Goal: Task Accomplishment & Management: Manage account settings

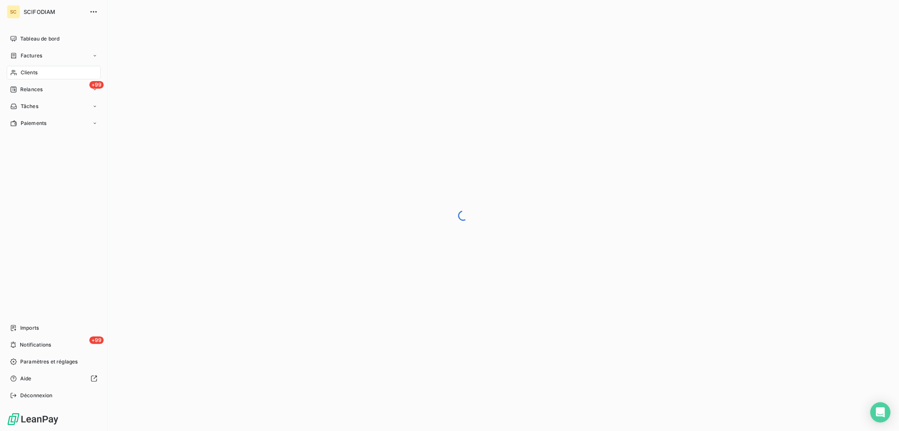
click at [27, 71] on span "Clients" at bounding box center [29, 73] width 17 height 8
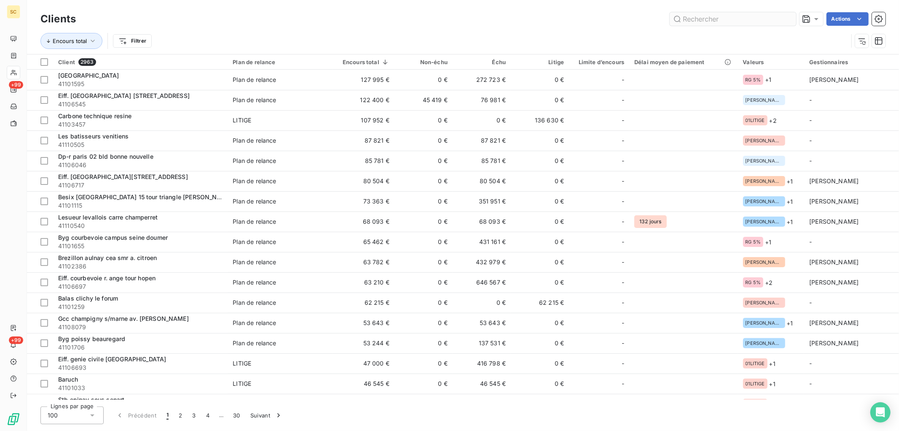
click at [701, 21] on input "text" at bounding box center [733, 18] width 127 height 13
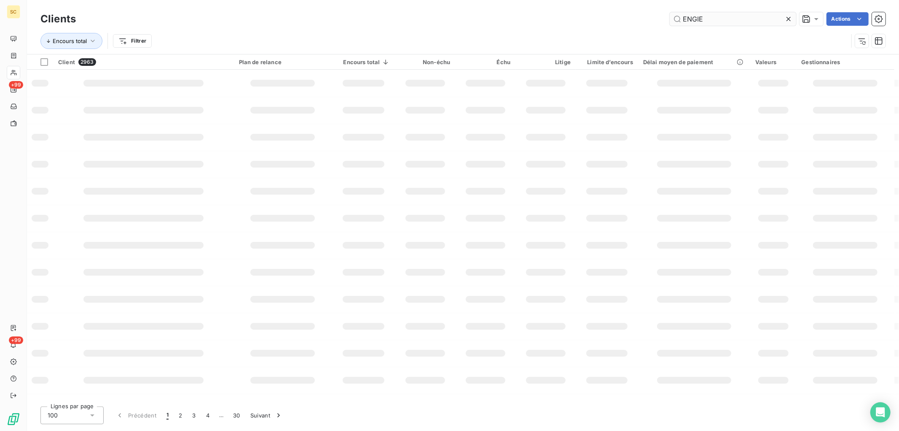
type input "ENGIE"
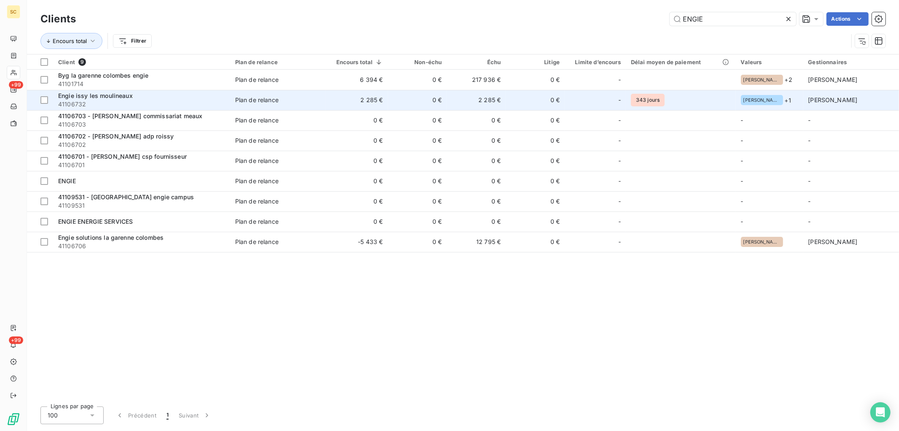
click at [289, 102] on span "Plan de relance" at bounding box center [278, 100] width 86 height 8
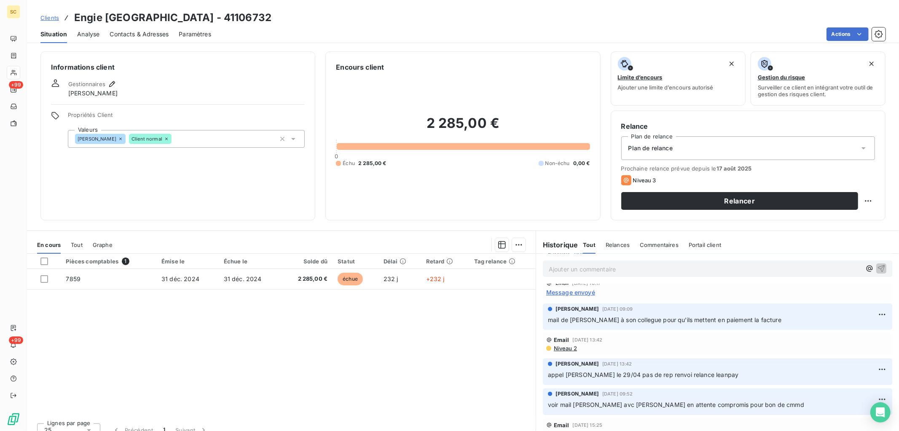
scroll to position [59, 0]
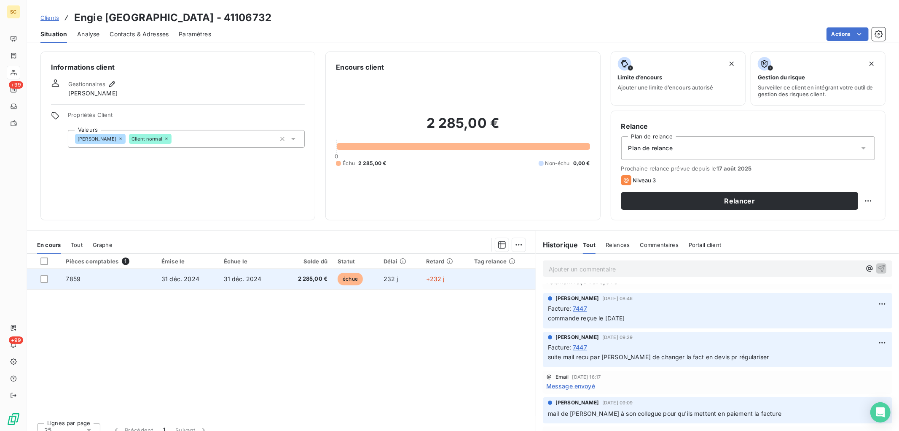
click at [221, 283] on td "31 déc. 2024" at bounding box center [250, 279] width 62 height 20
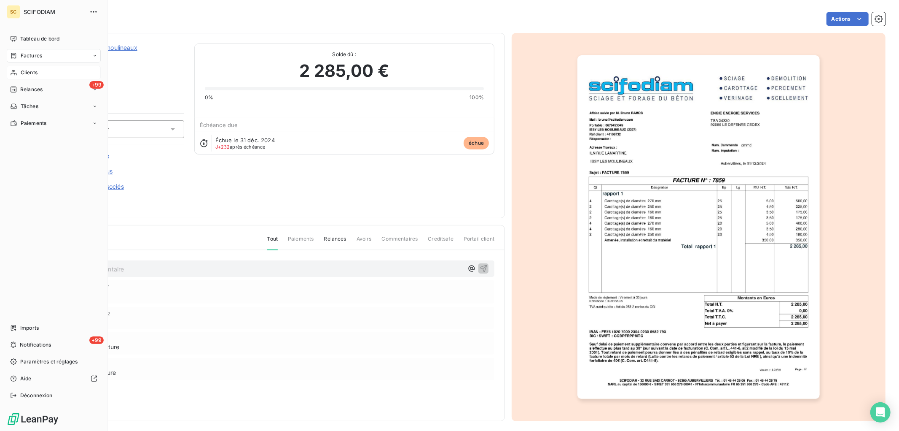
click at [34, 73] on span "Clients" at bounding box center [29, 73] width 17 height 8
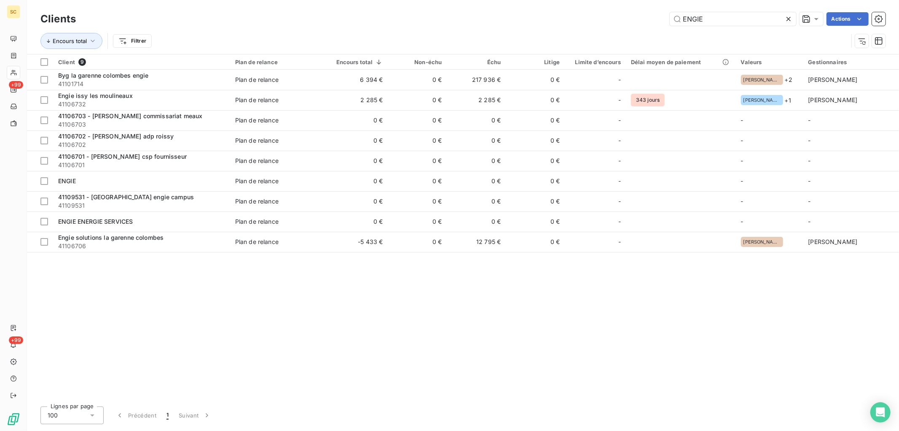
drag, startPoint x: 718, startPoint y: 19, endPoint x: 547, endPoint y: 2, distance: 172.5
click at [551, 8] on div "Clients ENGIE Actions Encours total Filtrer" at bounding box center [463, 27] width 873 height 54
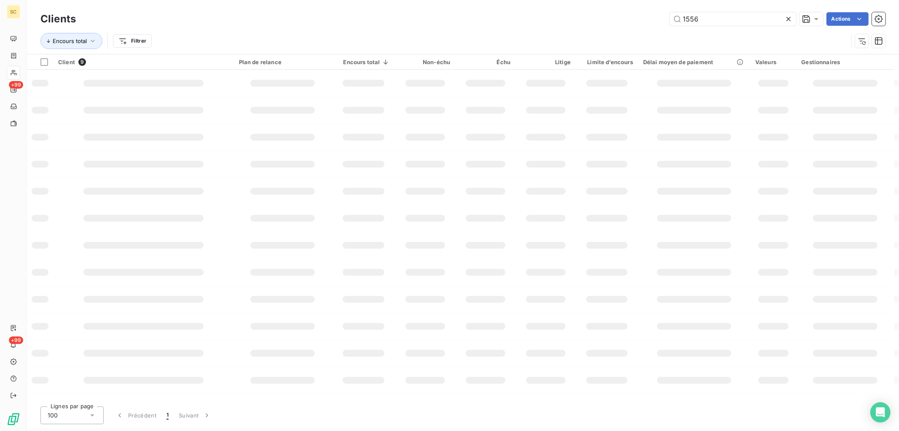
type input "1556"
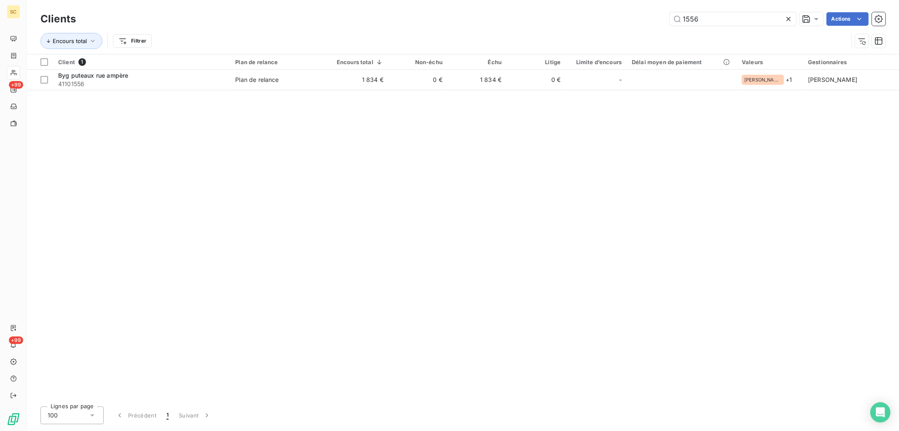
click at [335, 90] on div "Client 1 Plan de relance Encours total Non-échu Échu Litige Limite d’encours Dé…" at bounding box center [463, 226] width 873 height 345
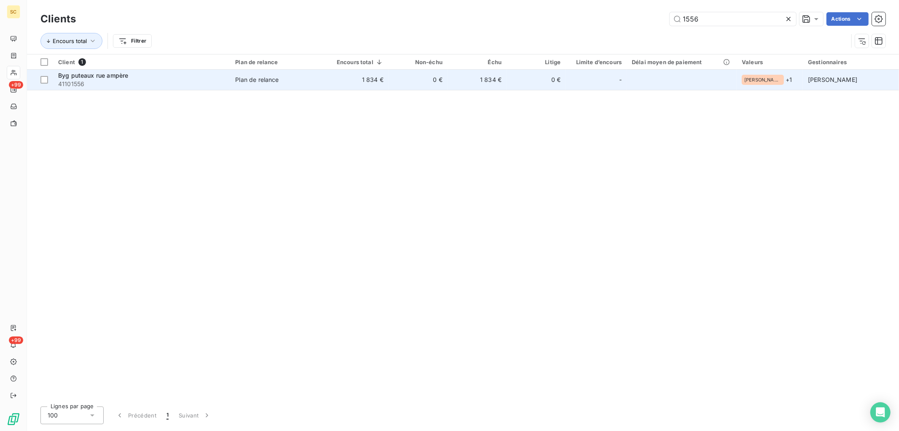
click at [342, 78] on td "1 834 €" at bounding box center [357, 80] width 62 height 20
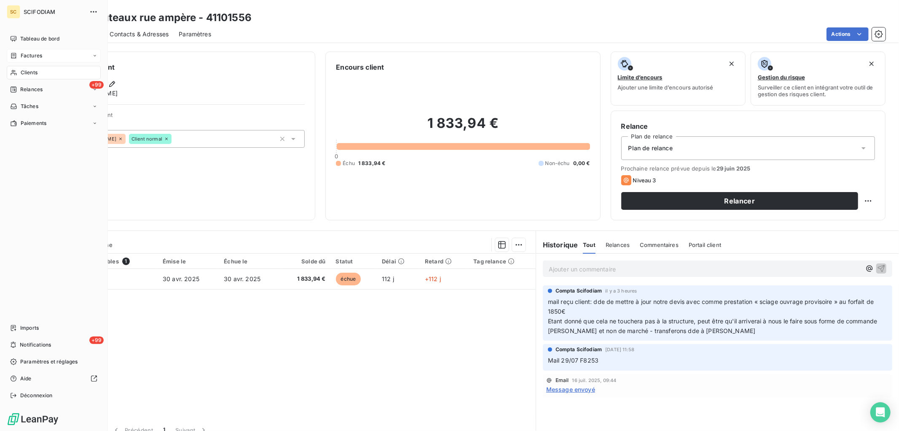
click at [32, 51] on div "Factures" at bounding box center [54, 55] width 94 height 13
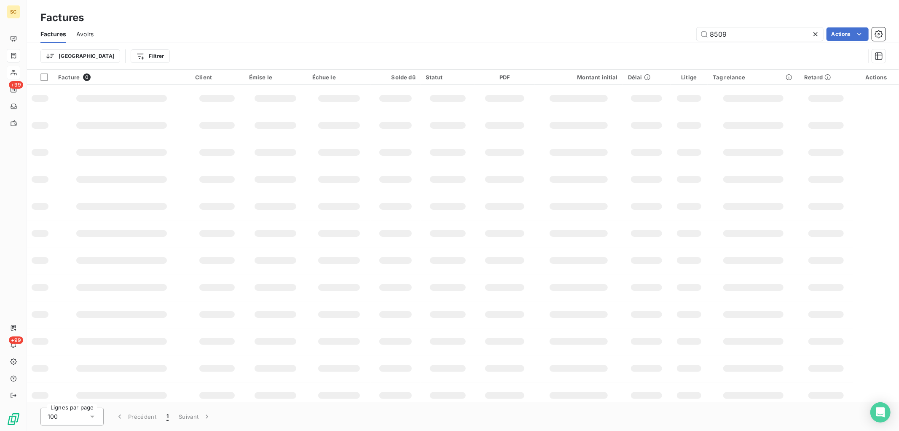
drag, startPoint x: 723, startPoint y: 35, endPoint x: 648, endPoint y: 35, distance: 74.6
click at [648, 35] on div "8509 Actions" at bounding box center [495, 33] width 782 height 13
type input "8366"
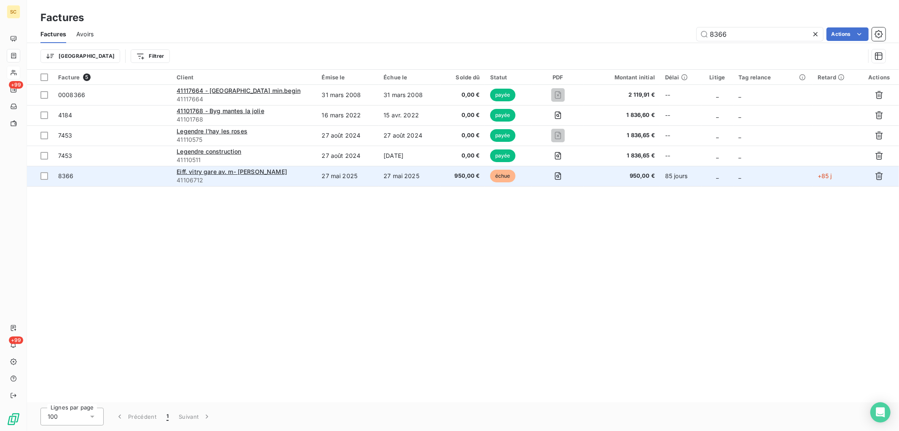
click at [418, 180] on td "27 mai 2025" at bounding box center [410, 176] width 62 height 20
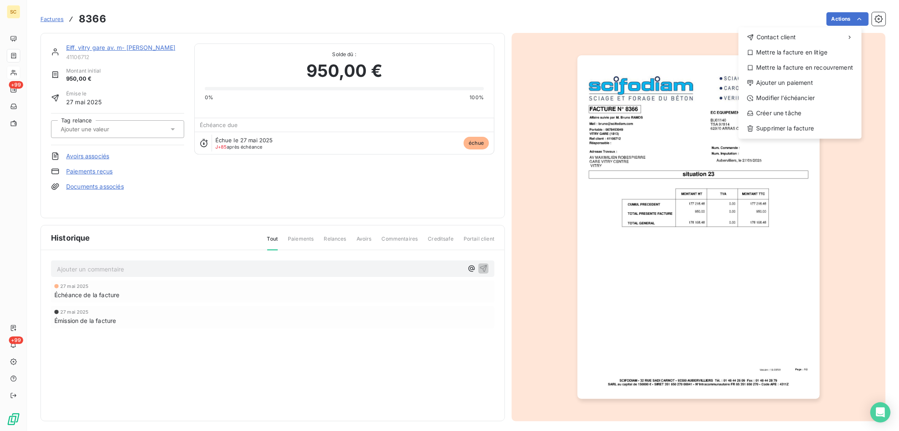
click at [164, 267] on html "SC +99 +99 Factures 8366 Actions Contact client Mettre la facture en litige Met…" at bounding box center [449, 215] width 899 height 431
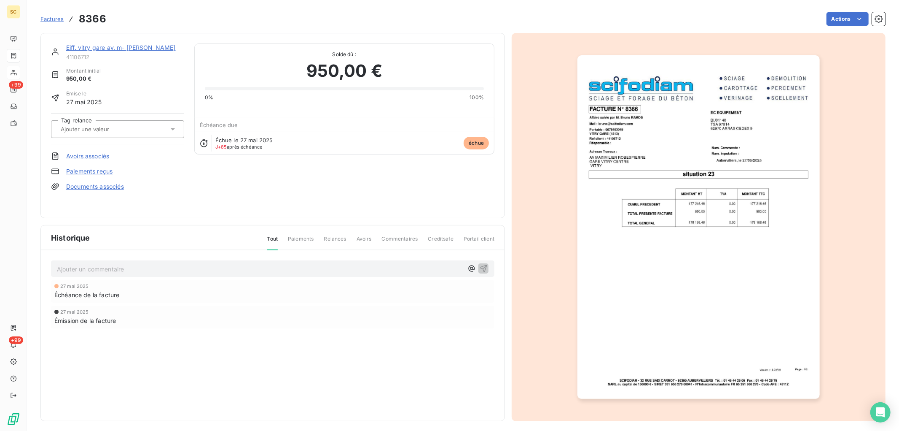
click at [166, 267] on p "Ajouter un commentaire ﻿" at bounding box center [260, 269] width 407 height 11
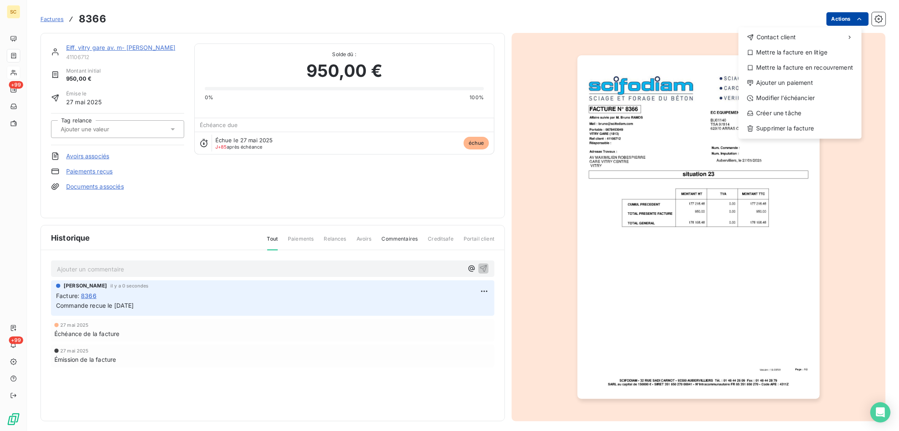
click at [837, 25] on html "SC +99 +99 Factures 8366 Actions Contact client Mettre la facture en litige Met…" at bounding box center [449, 215] width 899 height 431
click at [815, 96] on div "Modifier l’échéancier" at bounding box center [800, 97] width 116 height 13
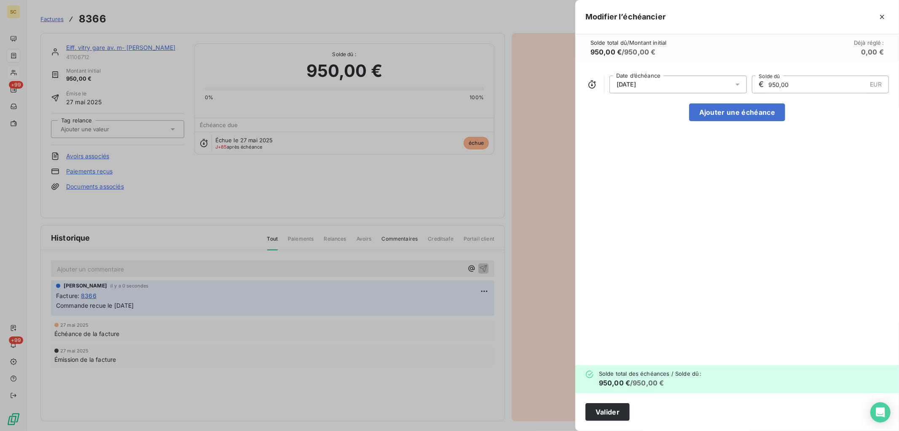
click at [667, 81] on div "[DATE]" at bounding box center [678, 84] width 137 height 18
click at [734, 115] on button "Go to next month" at bounding box center [729, 117] width 17 height 17
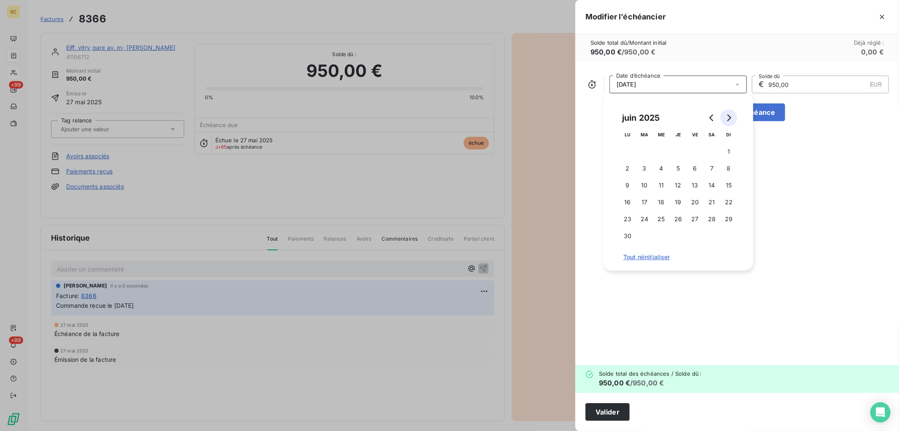
click at [734, 115] on button "Go to next month" at bounding box center [729, 117] width 17 height 17
click at [732, 115] on icon "Go to next month" at bounding box center [729, 117] width 7 height 7
click at [708, 181] on button "20" at bounding box center [712, 185] width 17 height 17
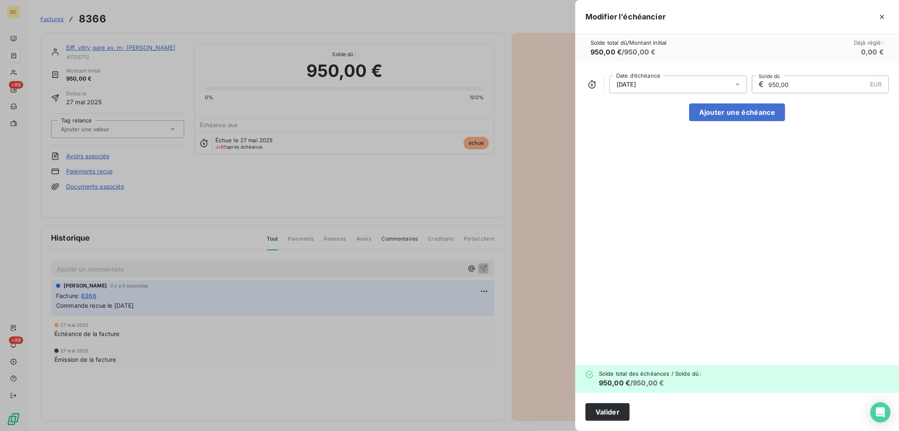
click at [777, 152] on div "[DATE] Date d’échéance € 950,00 EUR Solde dû Ajouter une échéance" at bounding box center [738, 213] width 324 height 303
click at [623, 406] on button "Valider" at bounding box center [608, 412] width 44 height 18
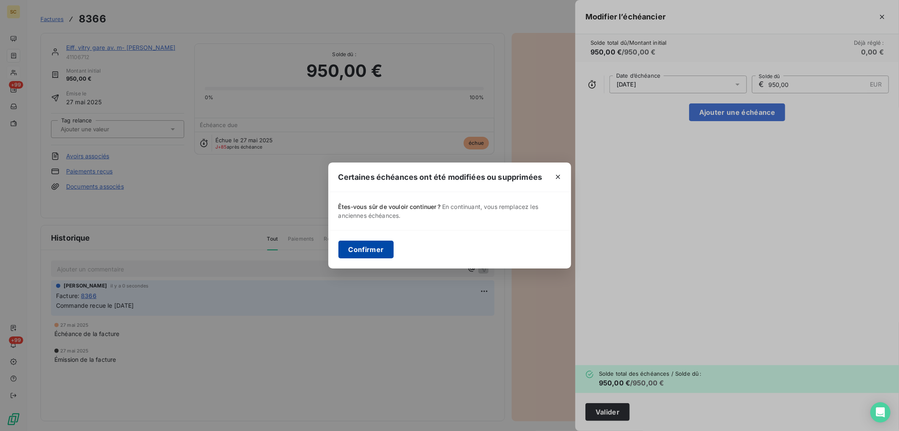
click at [369, 247] on button "Confirmer" at bounding box center [367, 249] width 56 height 18
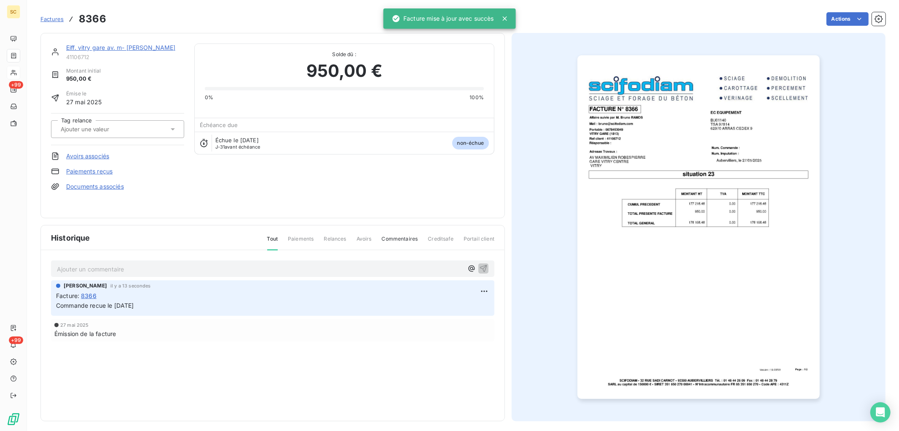
click at [154, 47] on link "Eiff. vitry gare av. m- [PERSON_NAME]" at bounding box center [121, 47] width 110 height 7
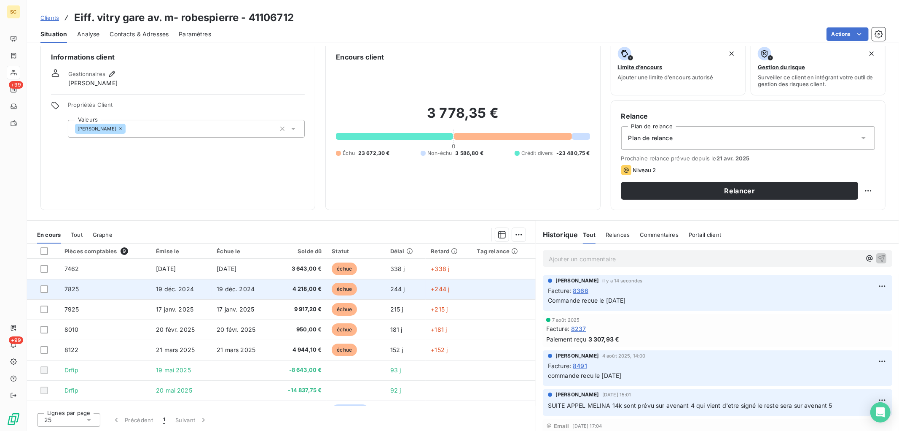
scroll to position [35, 0]
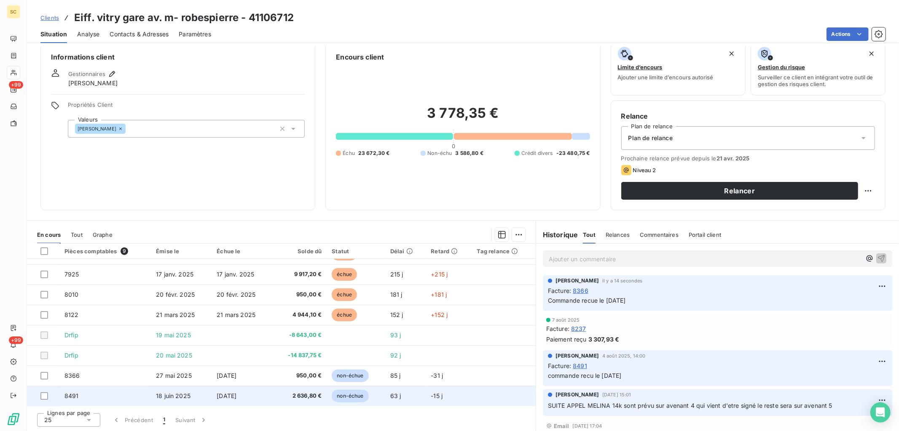
click at [238, 399] on td "[DATE]" at bounding box center [242, 395] width 61 height 20
